Goal: Information Seeking & Learning: Learn about a topic

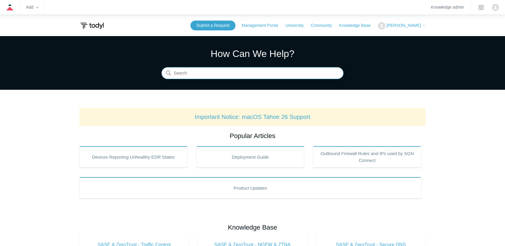
click at [192, 75] on input "Search" at bounding box center [253, 73] width 182 height 12
type input "office 365"
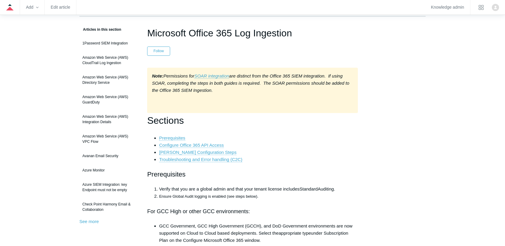
scroll to position [30, 0]
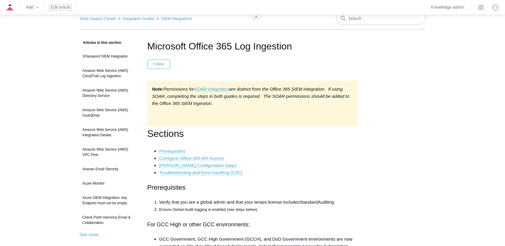
click at [54, 7] on link "Edit article" at bounding box center [60, 7] width 19 height 3
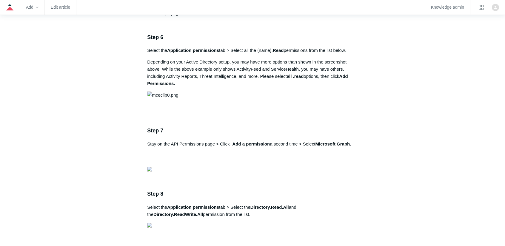
scroll to position [806, 0]
